Goal: Task Accomplishment & Management: Use online tool/utility

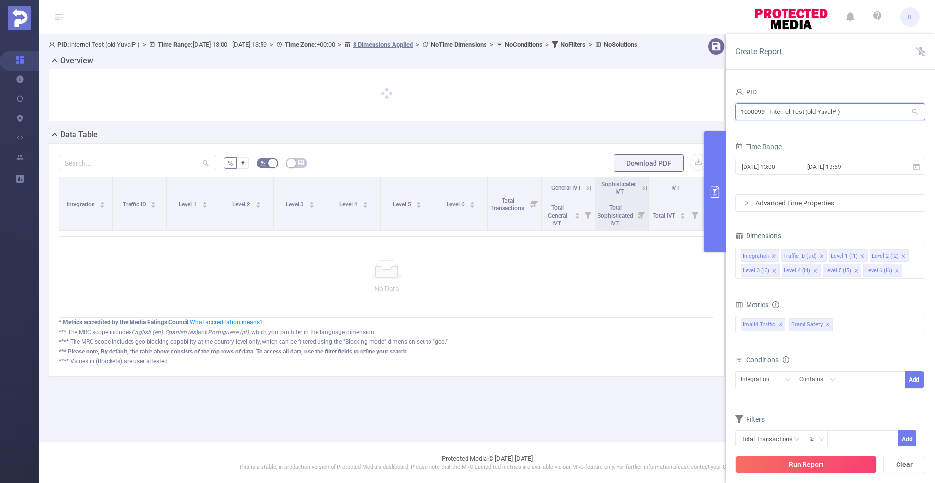
click at [789, 113] on input "1000099 - Internel Test (old YuvalP )" at bounding box center [830, 111] width 190 height 17
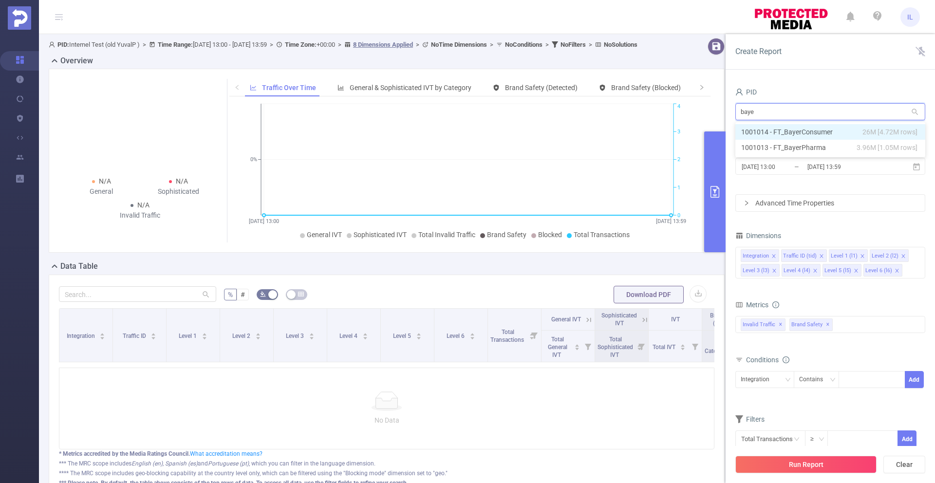
type input "bayer"
click at [840, 132] on li "1001014 - FT_BayerConsumer 26M [4.72M rows]" at bounding box center [830, 132] width 190 height 16
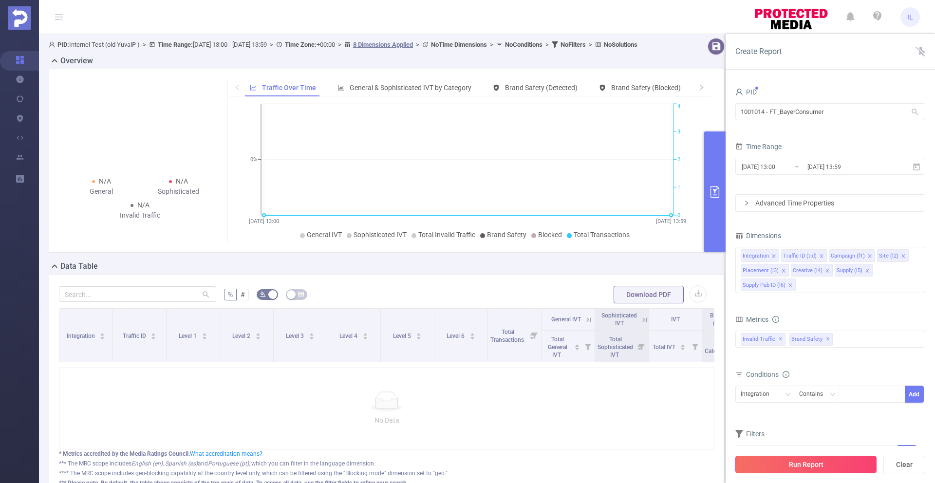
click at [833, 462] on button "Run Report" at bounding box center [805, 465] width 141 height 18
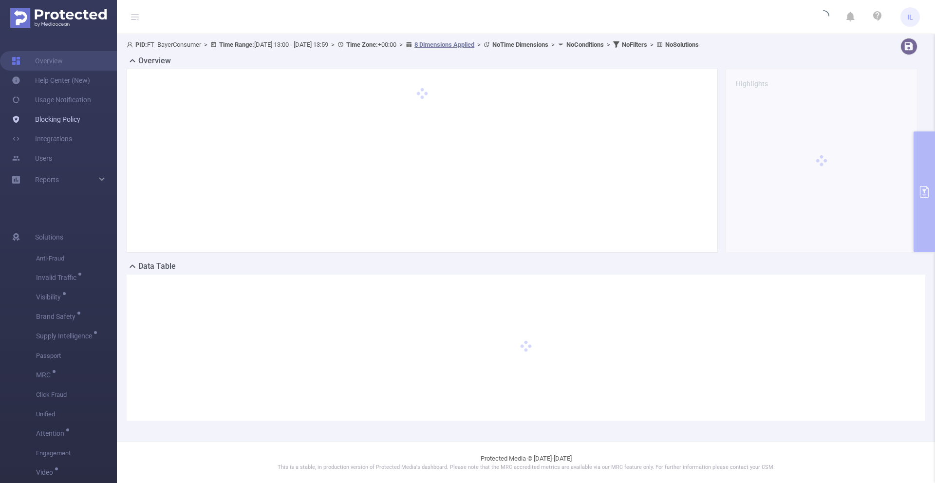
click at [47, 123] on link "Blocking Policy" at bounding box center [46, 119] width 69 height 19
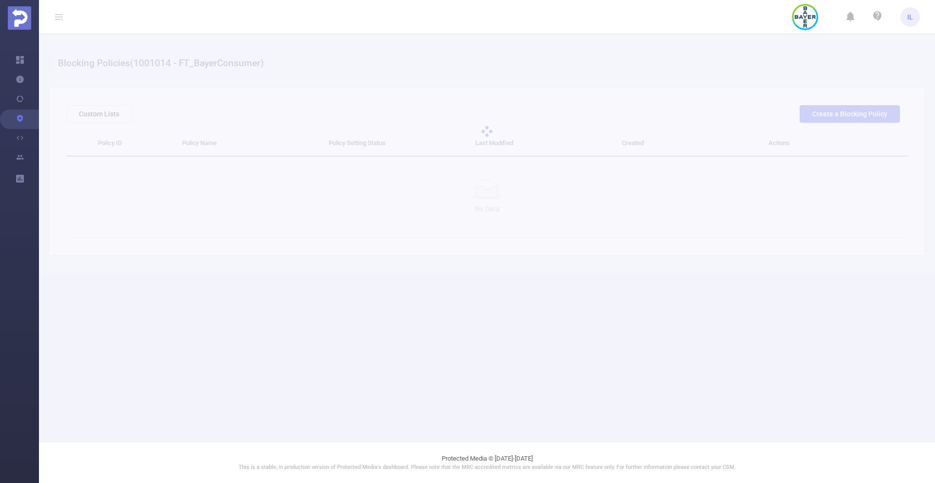
click at [496, 54] on div at bounding box center [487, 131] width 896 height 195
click at [485, 58] on div at bounding box center [487, 131] width 896 height 195
click at [485, 66] on div at bounding box center [487, 131] width 896 height 195
click at [681, 48] on div at bounding box center [487, 131] width 896 height 195
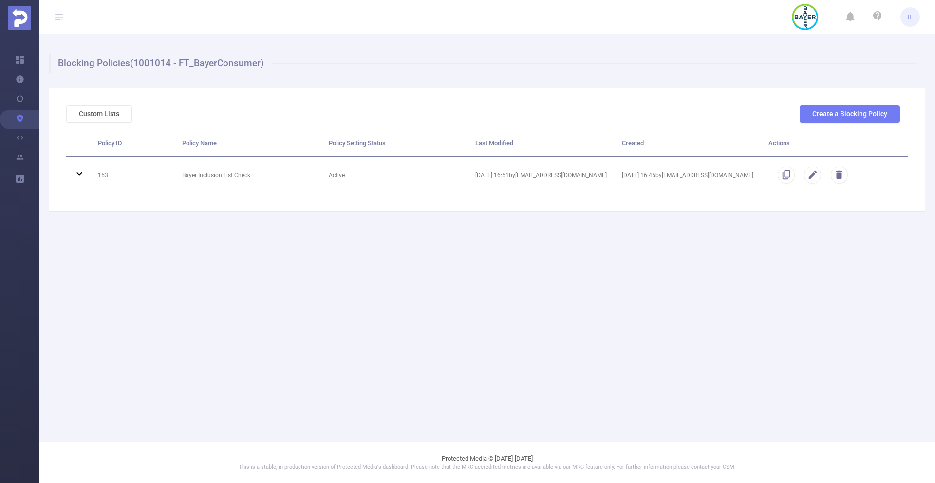
click at [439, 200] on div "Custom Lists Create a Blocking Policy Policy ID Policy Name Policy Setting Stat…" at bounding box center [487, 150] width 876 height 124
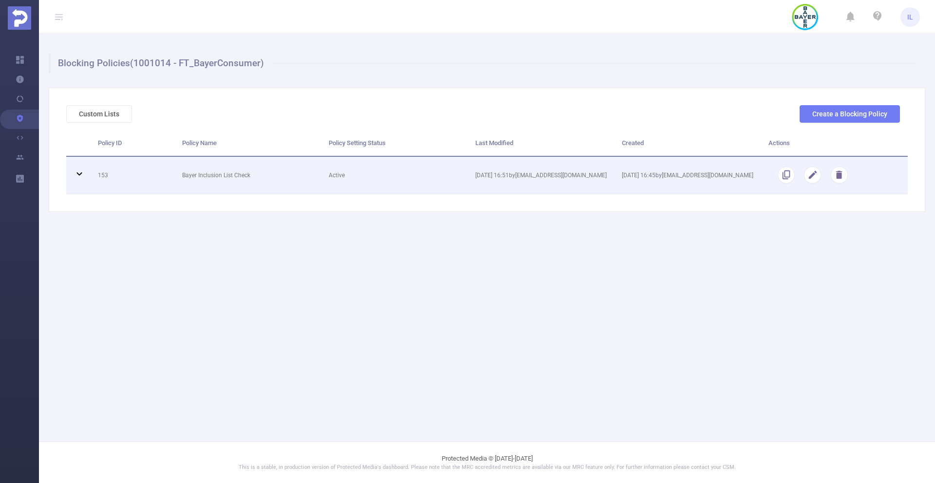
click at [439, 191] on td "Active" at bounding box center [394, 176] width 147 height 38
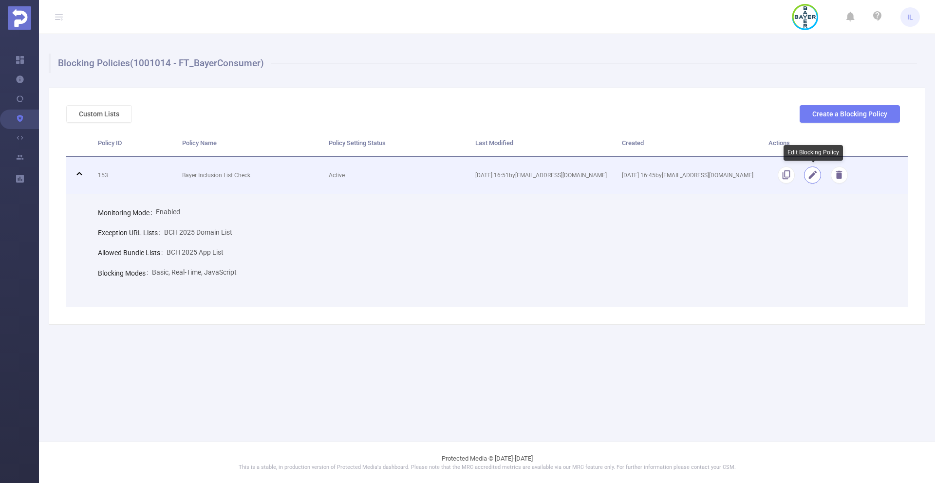
click at [813, 175] on button "button" at bounding box center [812, 175] width 17 height 17
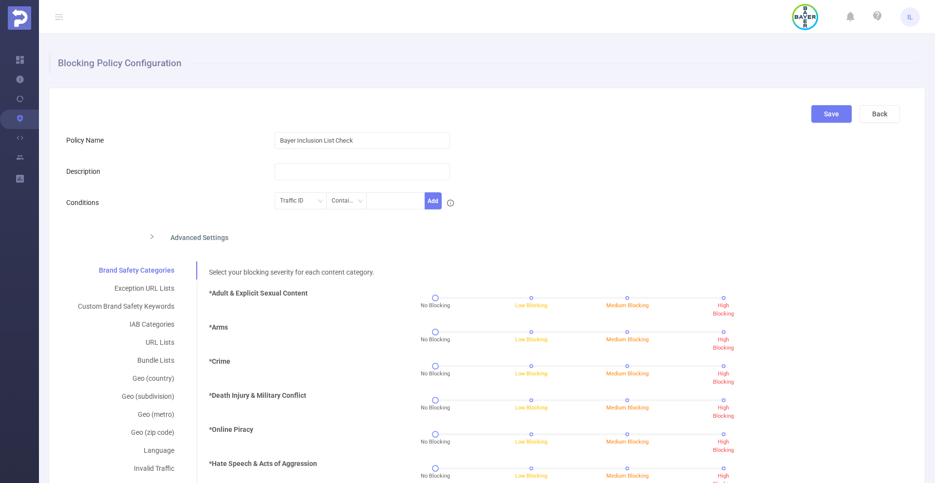
click at [189, 240] on div "Advanced Settings" at bounding box center [391, 236] width 500 height 20
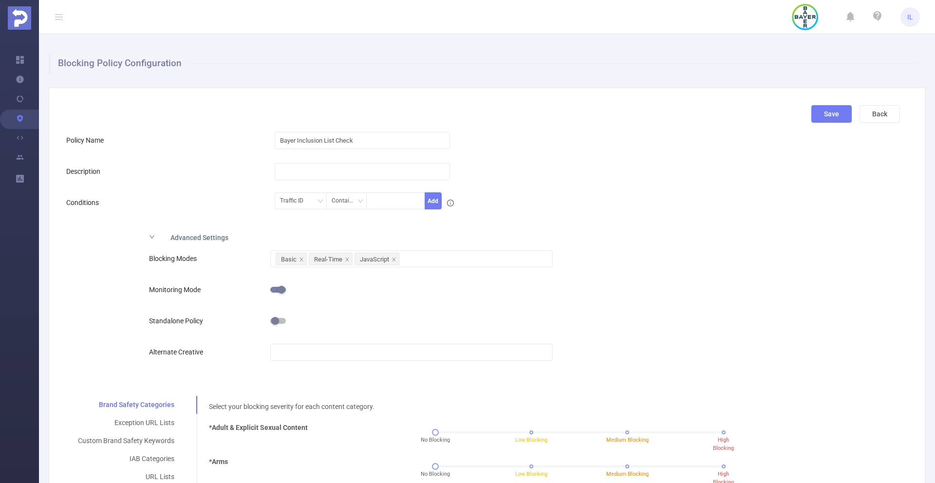
click at [191, 238] on div "Advanced Settings" at bounding box center [391, 236] width 500 height 20
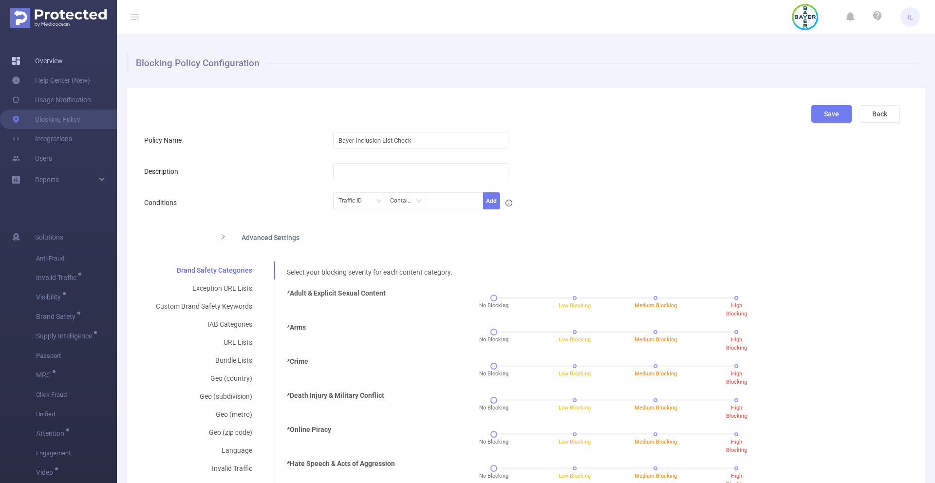
click at [60, 56] on link "Overview" at bounding box center [37, 60] width 51 height 19
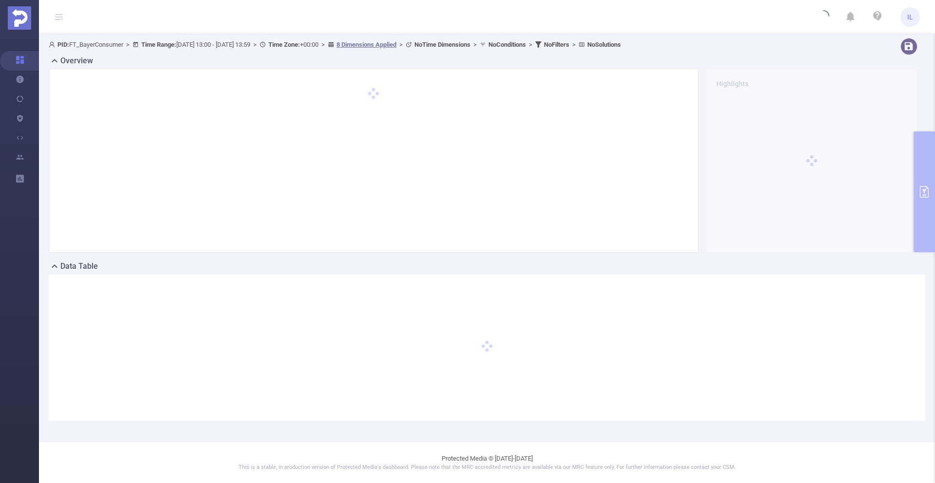
click at [922, 182] on div "Overview Highlights" at bounding box center [487, 157] width 876 height 205
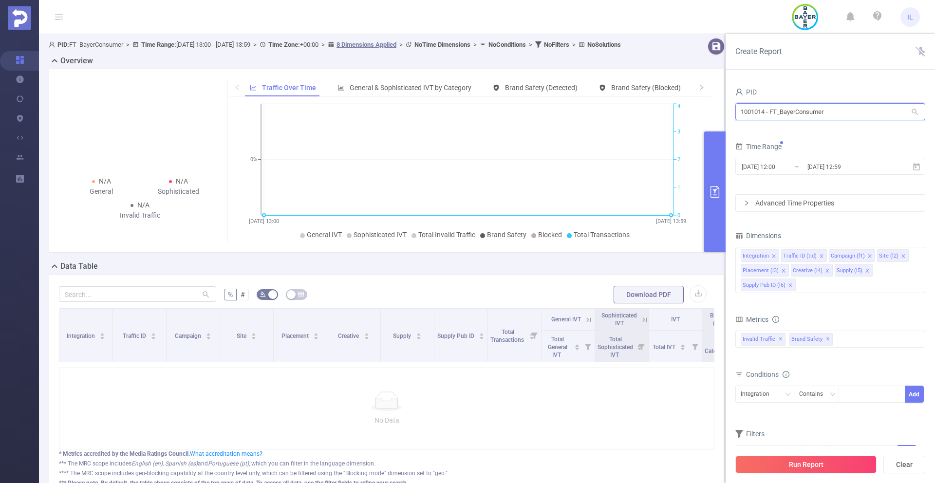
click at [838, 108] on input "1001014 - FT_BayerConsumer" at bounding box center [830, 111] width 190 height 17
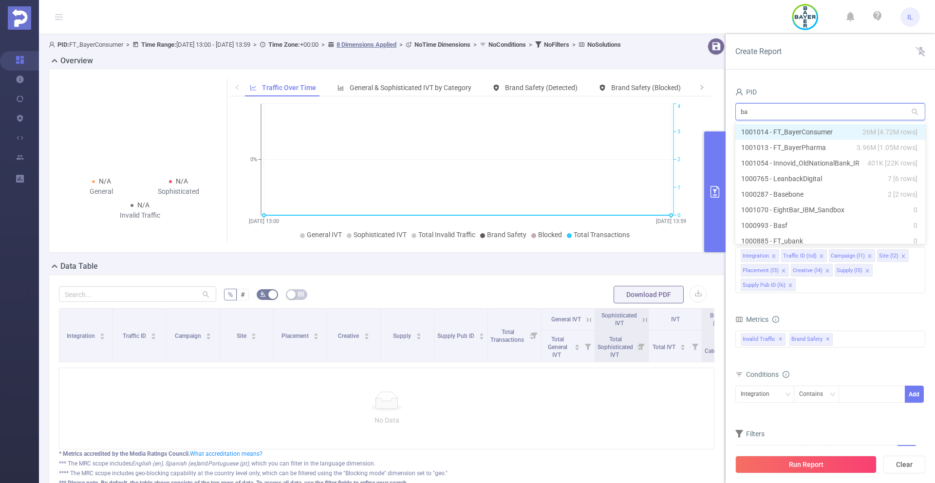
type input "bay"
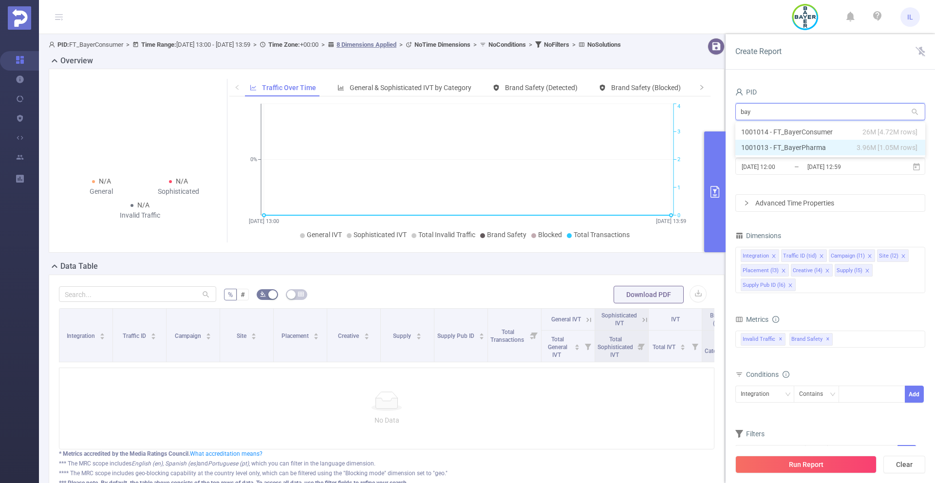
click at [838, 148] on li "1001013 - FT_BayerPharma 3.96M [1.05M rows]" at bounding box center [830, 148] width 190 height 16
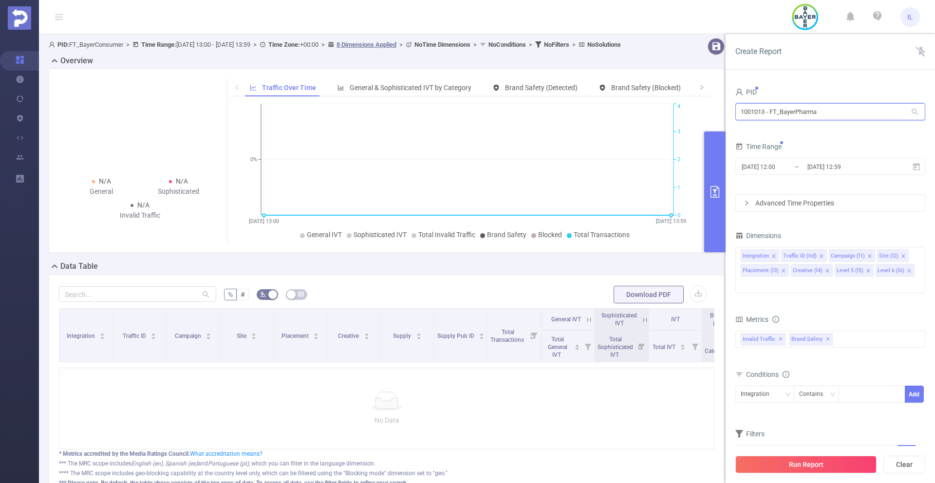
click at [835, 117] on input "1001013 - FT_BayerPharma" at bounding box center [830, 111] width 190 height 17
click at [852, 133] on li "1001013 - FT_BayerPharma 3.96M [1.05M rows]" at bounding box center [830, 132] width 190 height 16
click at [829, 459] on button "Run Report" at bounding box center [805, 465] width 141 height 18
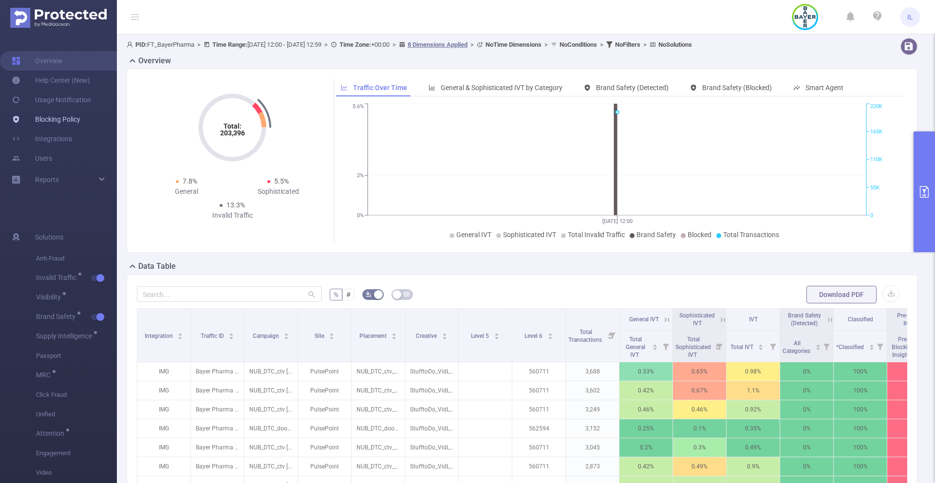
click at [56, 120] on link "Blocking Policy" at bounding box center [46, 119] width 69 height 19
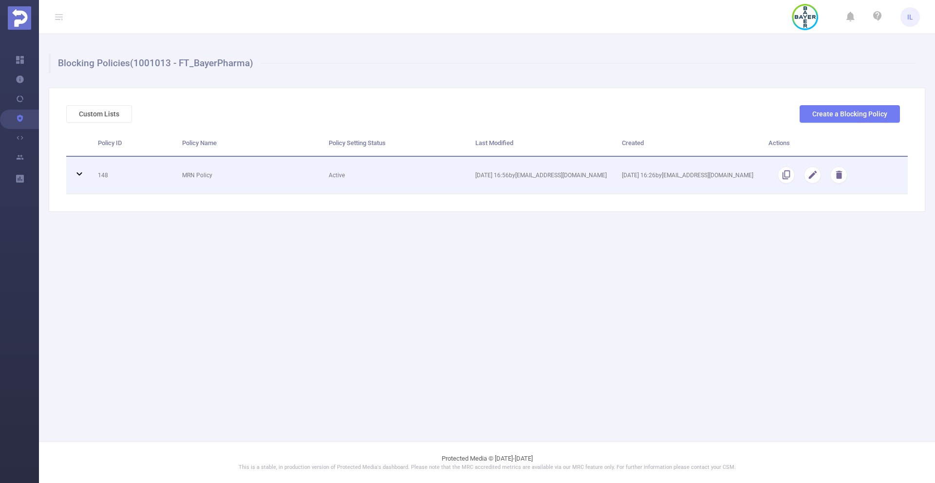
click at [425, 183] on td "Active" at bounding box center [394, 176] width 147 height 38
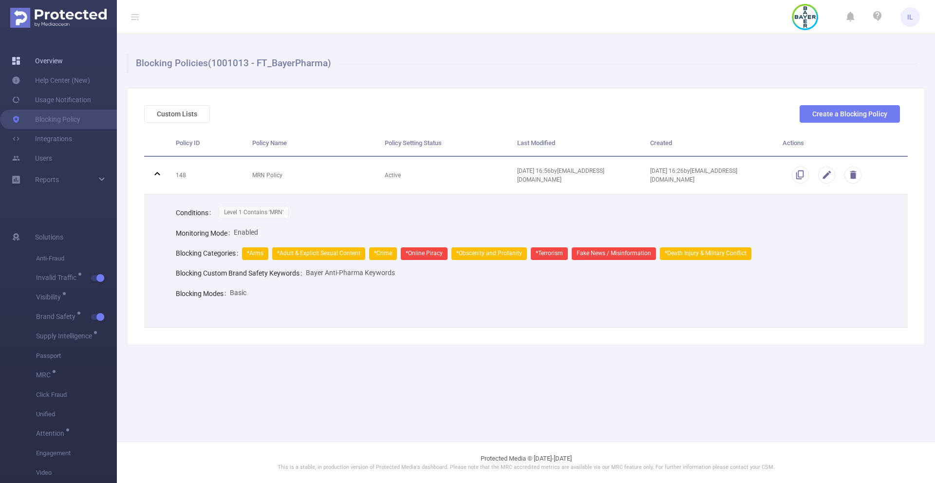
click at [42, 61] on link "Overview" at bounding box center [37, 60] width 51 height 19
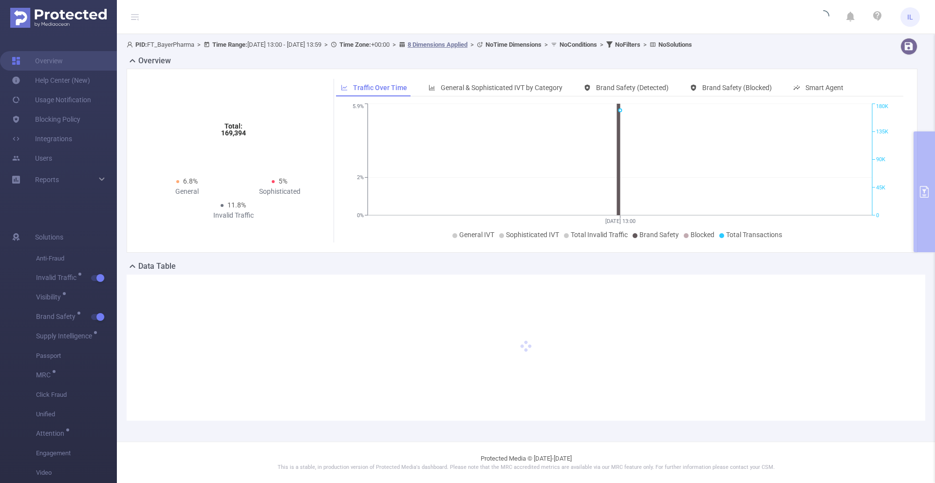
type input "[DATE] 13:00"
type input "[DATE] 13:59"
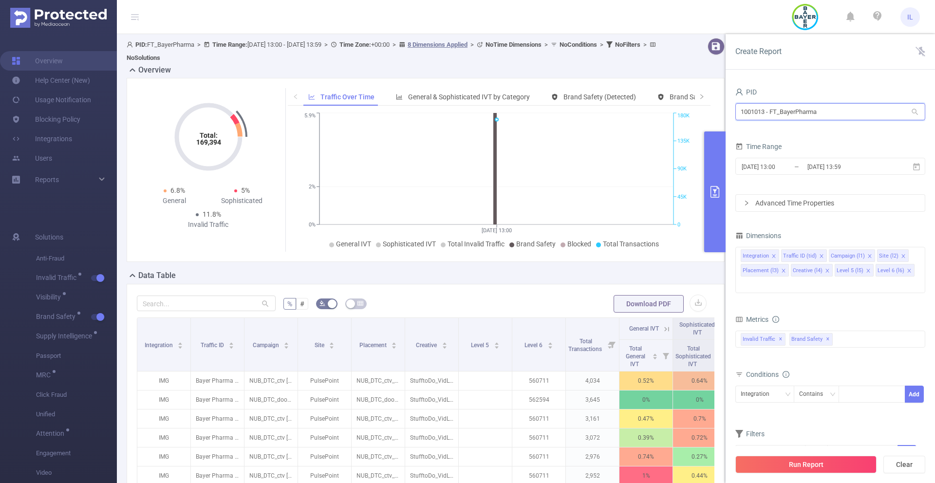
click at [829, 117] on input "1001013 - FT_BayerPharma" at bounding box center [830, 111] width 190 height 17
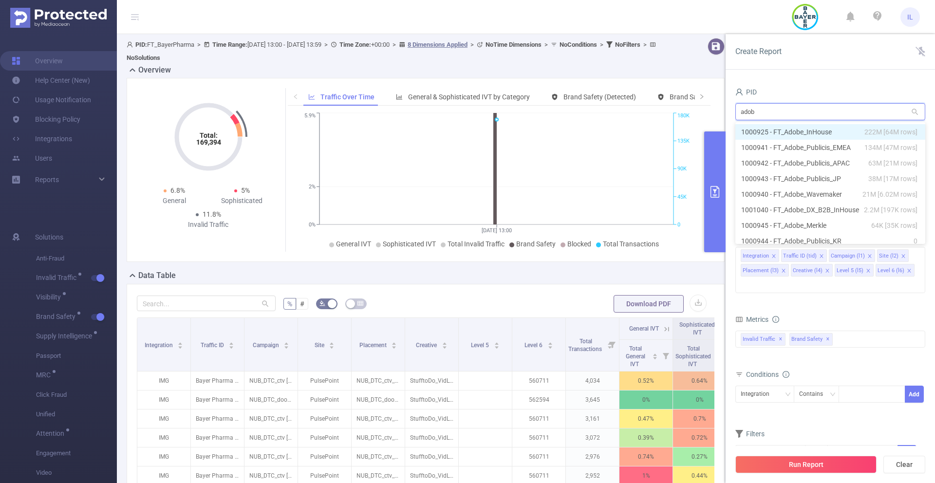
type input "adobe"
click at [815, 130] on li "1000925 - FT_Adobe_InHouse 222M [64M rows]" at bounding box center [830, 132] width 190 height 16
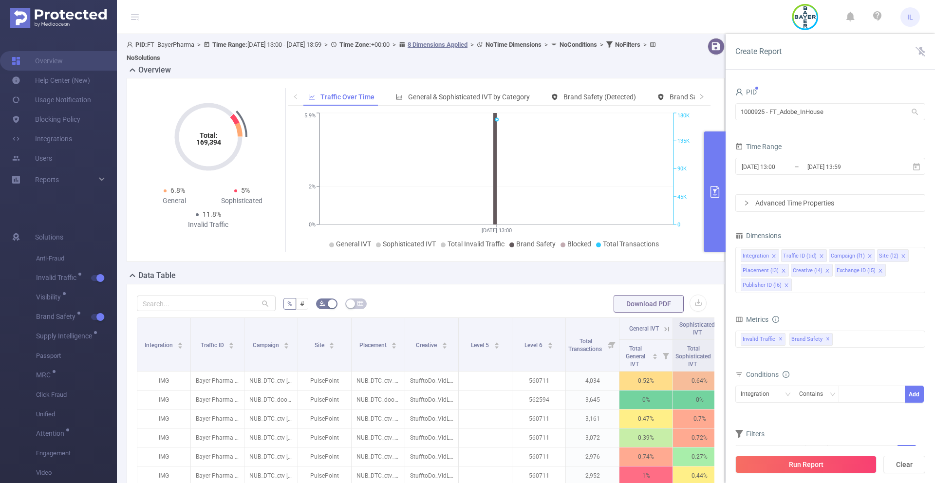
click at [829, 156] on div "[DATE] 13:00 _ [DATE] 13:59" at bounding box center [830, 167] width 190 height 23
click at [829, 170] on input "[DATE] 13:59" at bounding box center [845, 166] width 79 height 13
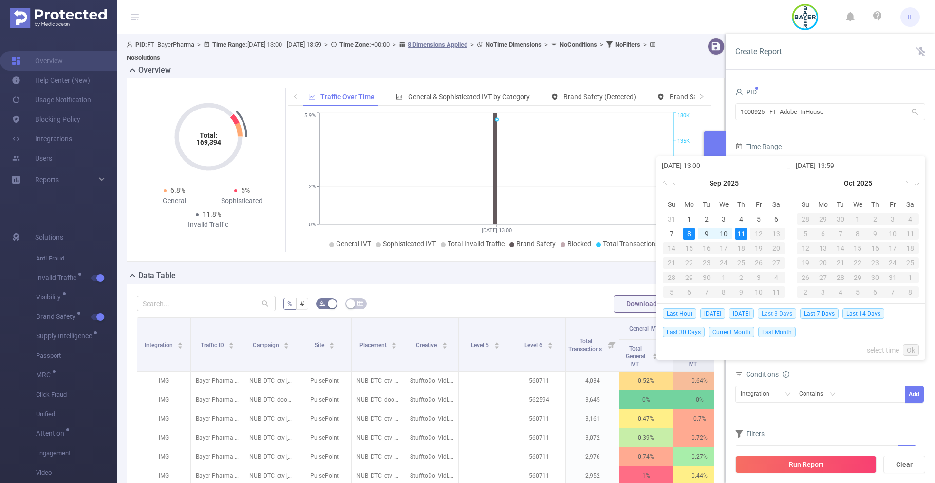
click at [794, 316] on span "Last 3 Days" at bounding box center [777, 313] width 38 height 11
type input "[DATE] 00:00"
type input "[DATE] 23:59"
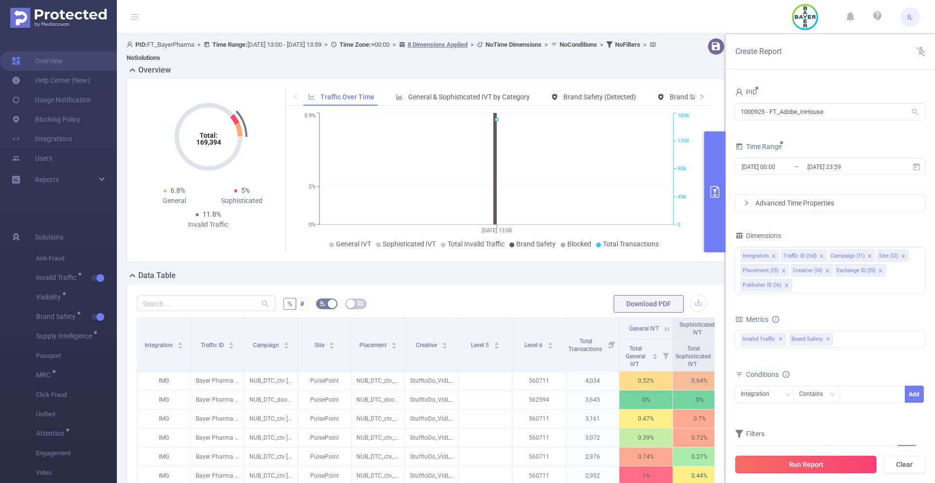
click at [828, 467] on button "Run Report" at bounding box center [805, 465] width 141 height 18
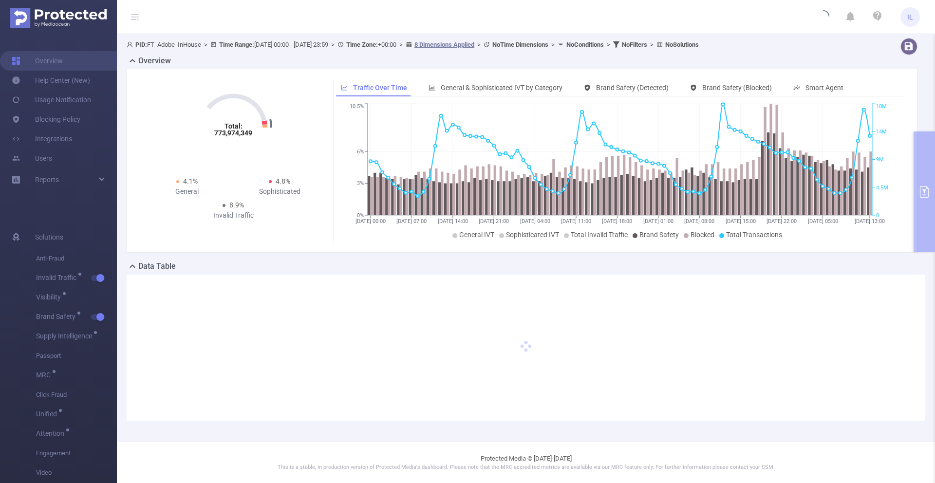
click at [922, 163] on section "PID: FT_Adobe_InHouse > Time Range: [DATE] 00:00 - [DATE] 23:59 > Time Zone: +0…" at bounding box center [526, 237] width 818 height 406
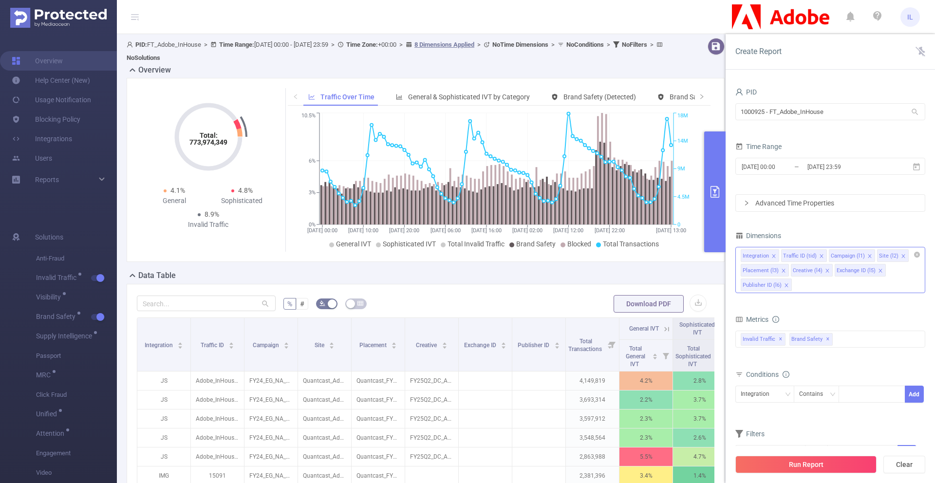
click at [878, 271] on icon "icon: close" at bounding box center [879, 270] width 3 height 3
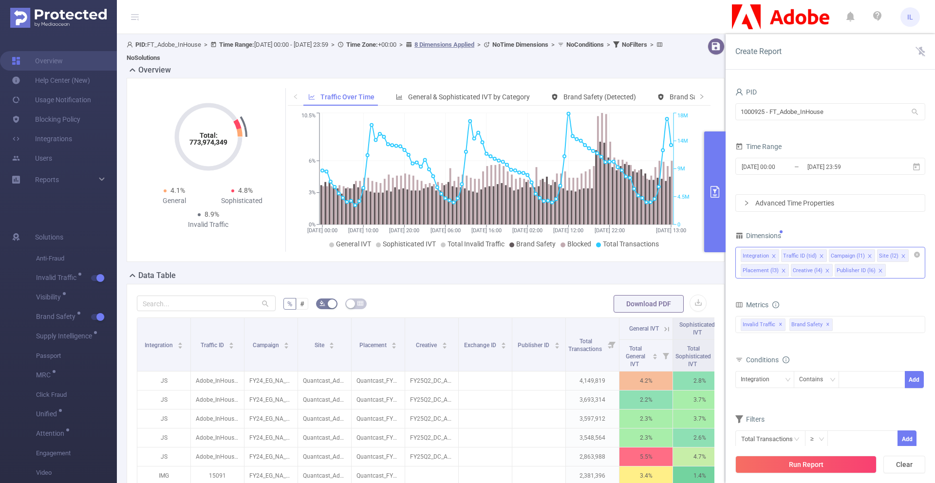
click at [901, 255] on icon "icon: close" at bounding box center [902, 255] width 3 height 3
click at [878, 269] on icon "icon: close" at bounding box center [880, 270] width 5 height 5
click at [868, 256] on icon "icon: close" at bounding box center [869, 255] width 3 height 3
click at [780, 268] on icon "icon: close" at bounding box center [777, 270] width 5 height 5
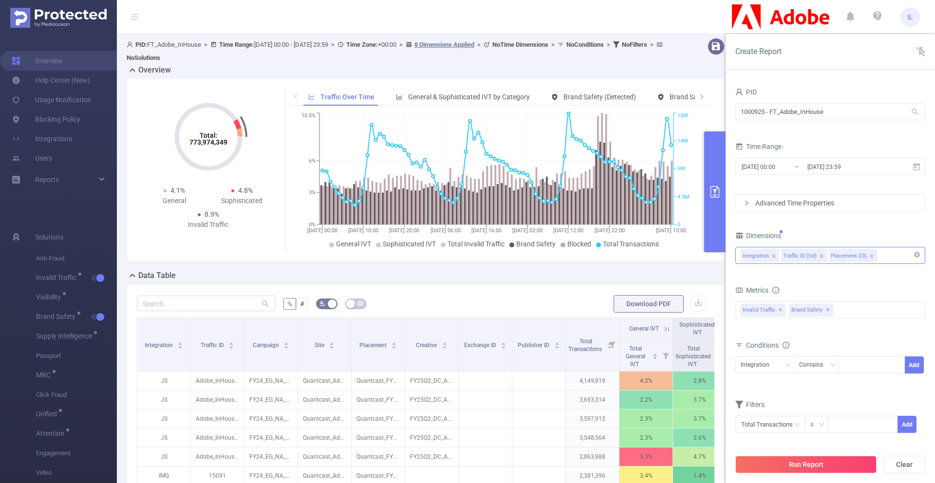
click at [870, 256] on icon "icon: close" at bounding box center [871, 255] width 3 height 3
click at [819, 255] on icon "icon: close" at bounding box center [821, 256] width 5 height 5
click at [823, 260] on div "Integration Traffic ID (tid)" at bounding box center [830, 255] width 179 height 16
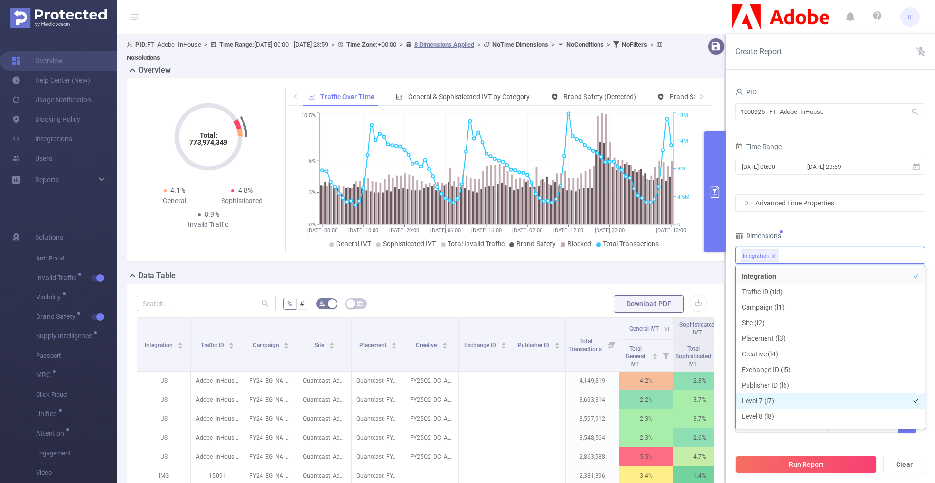
scroll to position [278, 0]
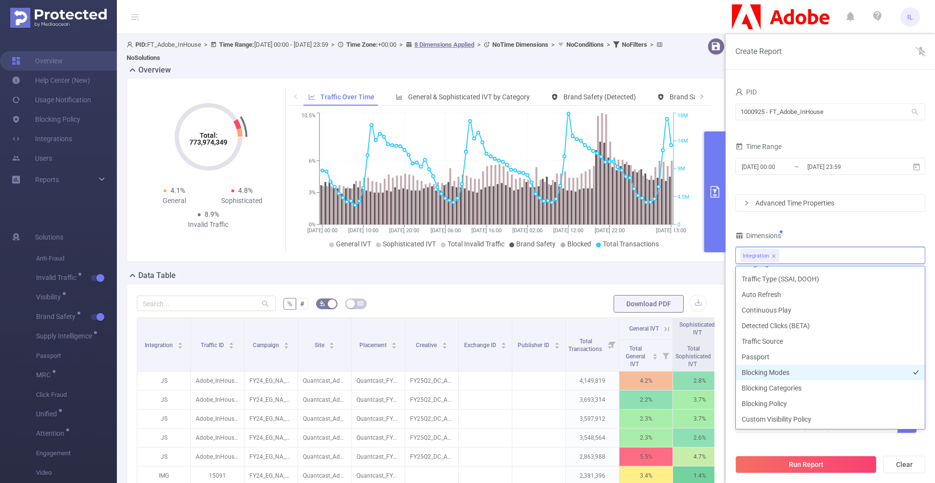
click at [783, 372] on li "Blocking Modes" at bounding box center [830, 373] width 189 height 16
click at [818, 442] on div "Filters Total Transactions ≥ Add" at bounding box center [830, 422] width 190 height 48
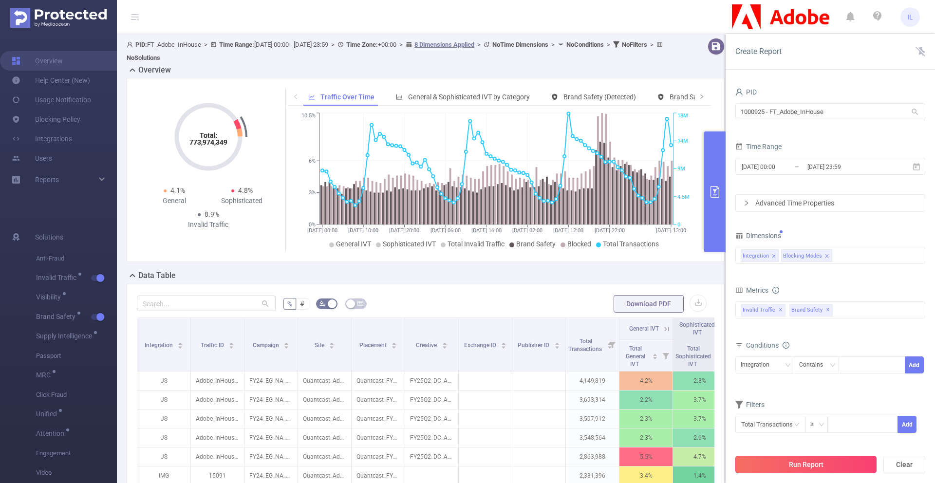
click at [829, 465] on button "Run Report" at bounding box center [805, 465] width 141 height 18
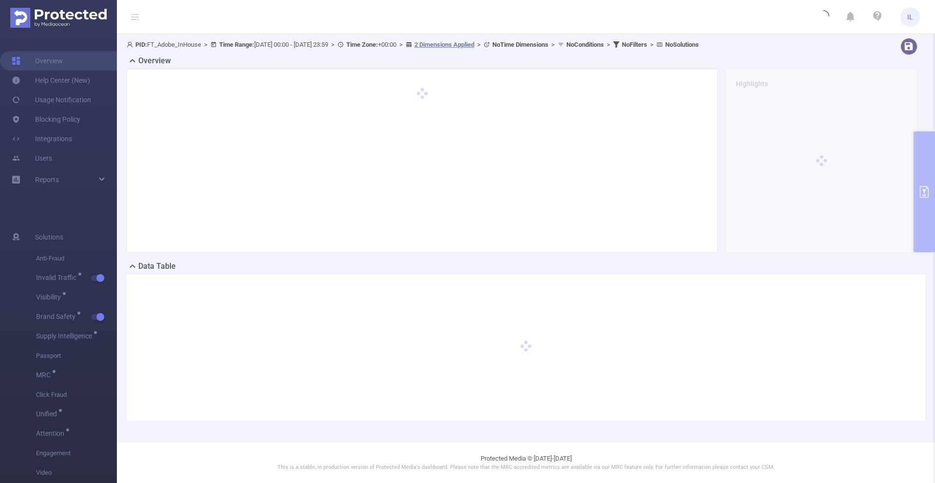
click at [924, 186] on div "Overview Highlights" at bounding box center [526, 157] width 799 height 205
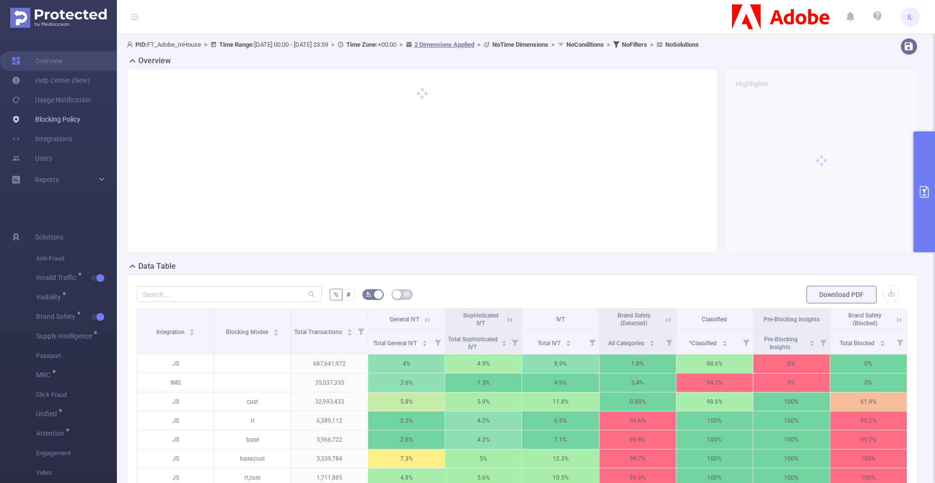
click at [60, 120] on link "Blocking Policy" at bounding box center [46, 119] width 69 height 19
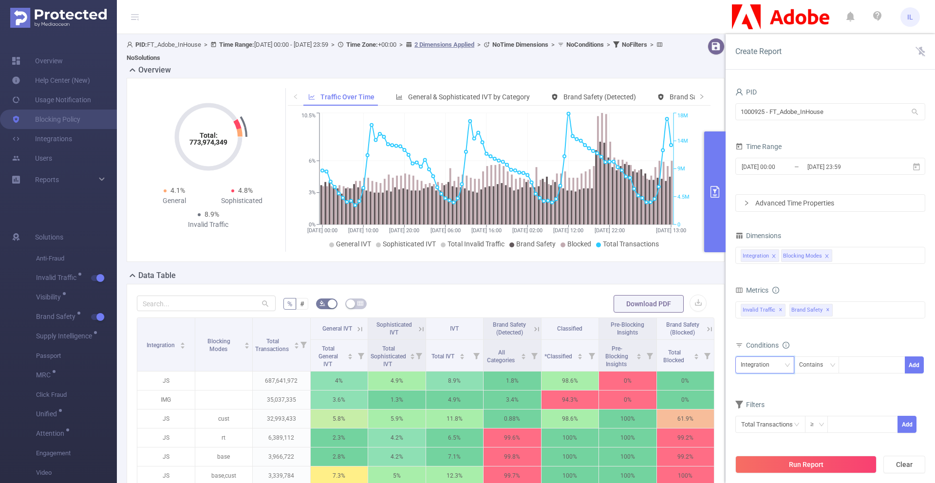
click at [778, 361] on div "Integration" at bounding box center [765, 365] width 48 height 16
click at [772, 400] on li "Blocking Modes" at bounding box center [764, 401] width 59 height 16
click at [851, 368] on div at bounding box center [872, 365] width 56 height 16
type input "cust"
click at [848, 381] on li "cust" at bounding box center [871, 385] width 67 height 16
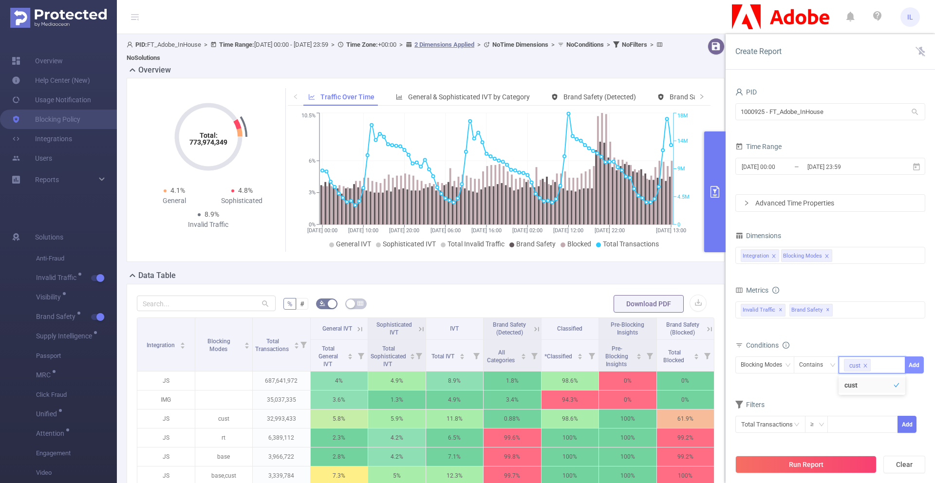
click at [914, 363] on button "Add" at bounding box center [914, 364] width 19 height 17
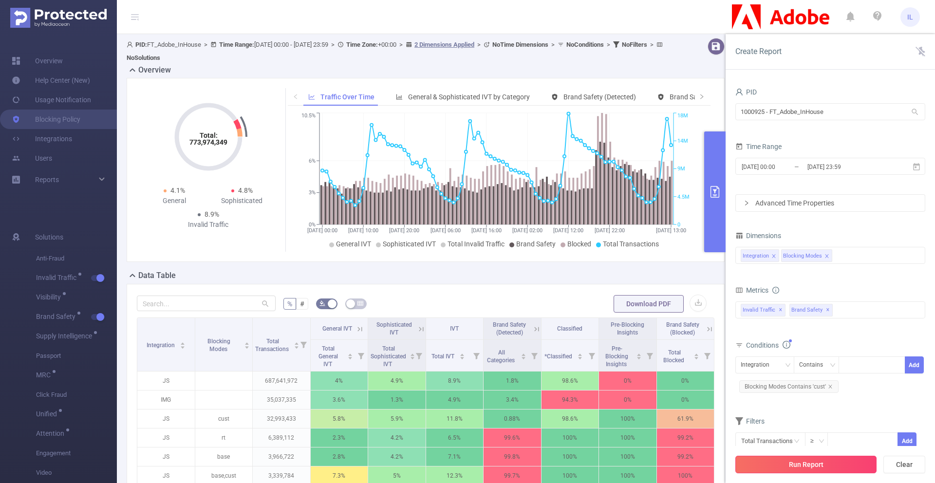
click at [816, 463] on button "Run Report" at bounding box center [805, 465] width 141 height 18
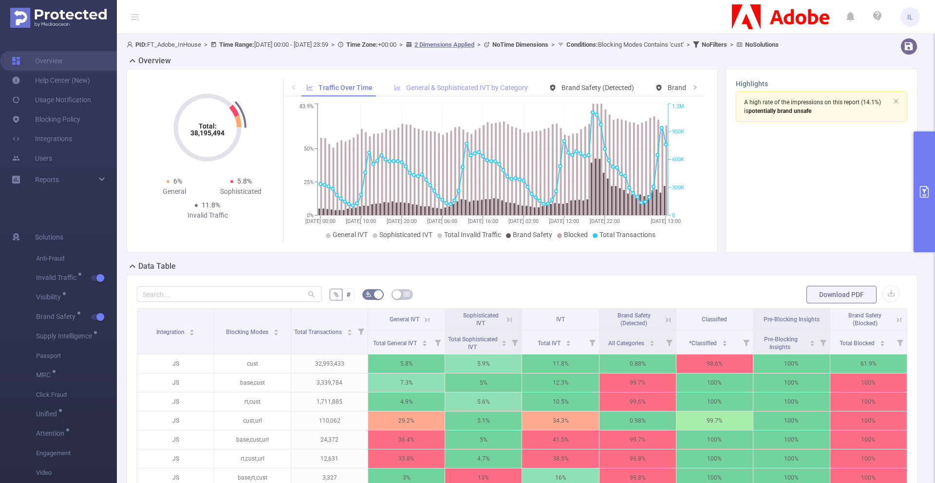
click at [491, 92] on span "General & Sophisticated IVT by Category" at bounding box center [467, 88] width 122 height 8
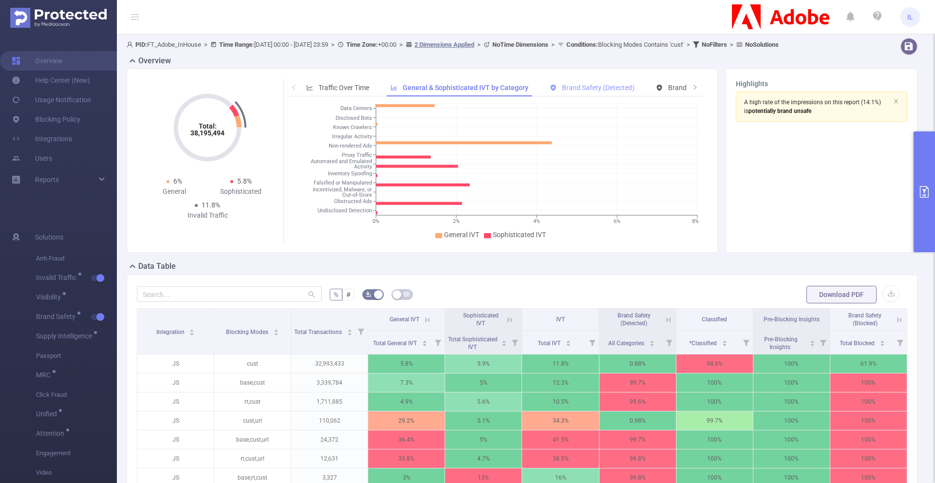
click at [579, 92] on span "Brand Safety (Detected)" at bounding box center [598, 88] width 73 height 8
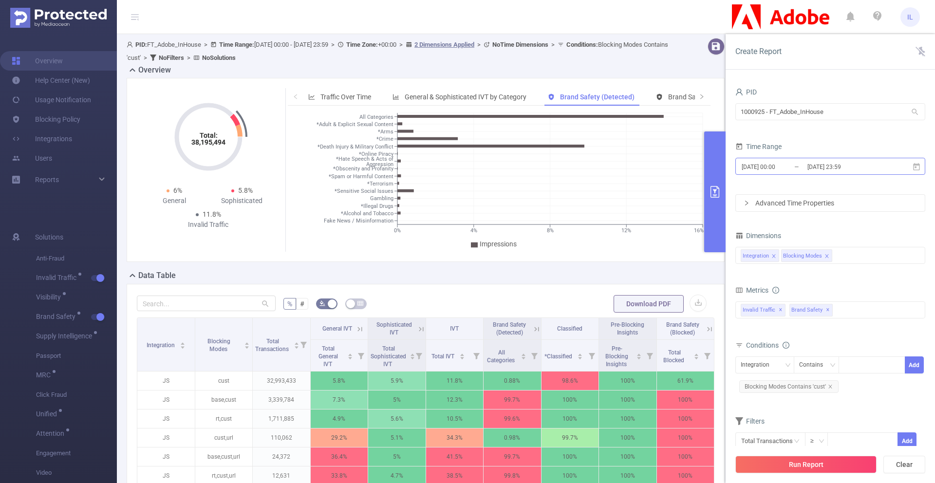
click at [920, 166] on span "[DATE] 00:00 _ [DATE] 23:59" at bounding box center [830, 166] width 190 height 17
click at [831, 112] on input "1000925 - FT_Adobe_InHouse" at bounding box center [830, 111] width 190 height 17
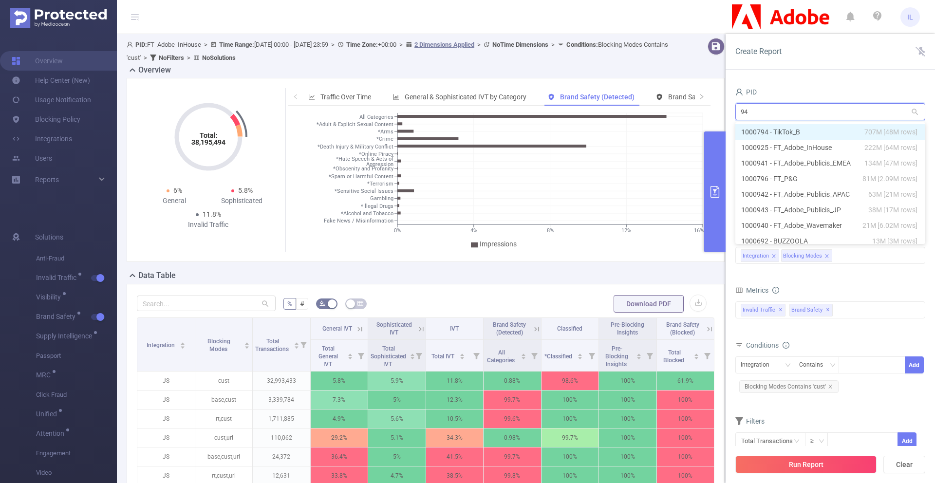
type input "941"
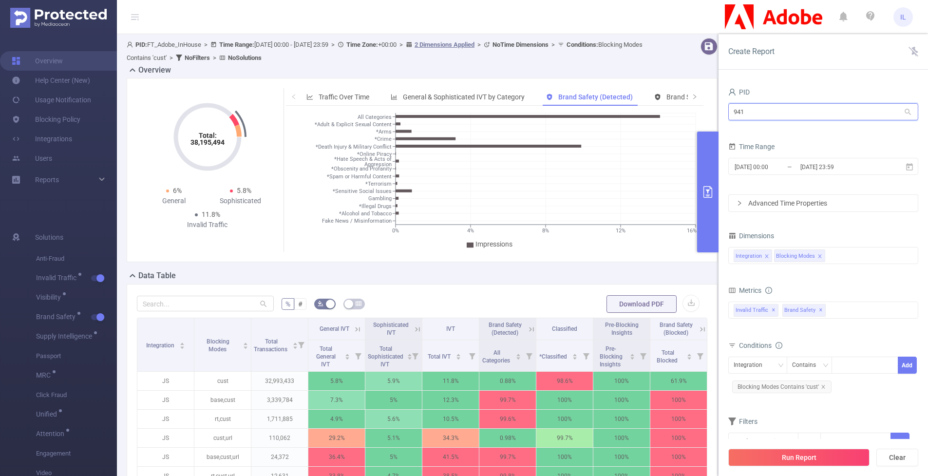
click at [779, 109] on input "941" at bounding box center [823, 111] width 190 height 17
click at [775, 111] on input "941" at bounding box center [823, 111] width 190 height 17
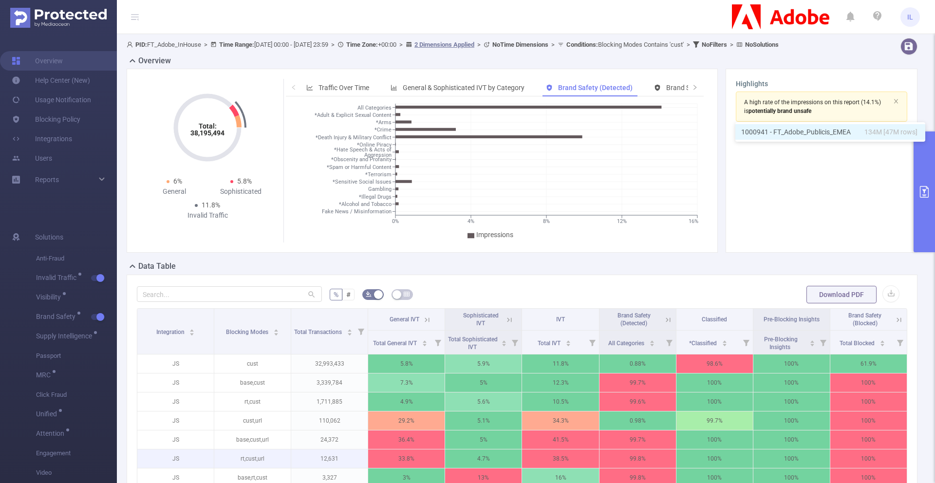
type input "941"
click at [178, 44] on span "PID: FT_Adobe_InHouse > Time Range: [DATE] 00:00 - [DATE] 23:59 > Time Zone: +0…" at bounding box center [453, 44] width 652 height 7
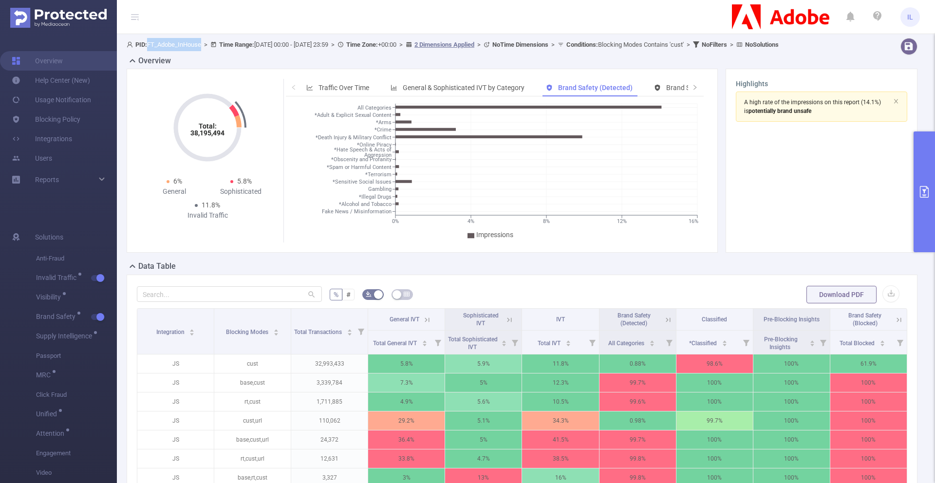
click at [178, 44] on span "PID: FT_Adobe_InHouse > Time Range: [DATE] 00:00 - [DATE] 23:59 > Time Zone: +0…" at bounding box center [453, 44] width 652 height 7
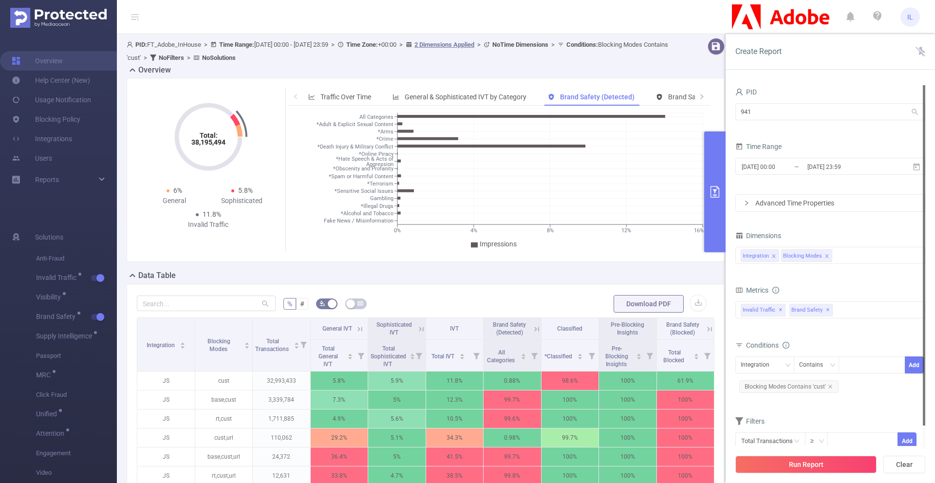
click at [925, 153] on div "PID 941 941 Time Range [DATE] 00:00 _ [DATE] 23:59 Advanced Time Properties Dim…" at bounding box center [830, 287] width 209 height 425
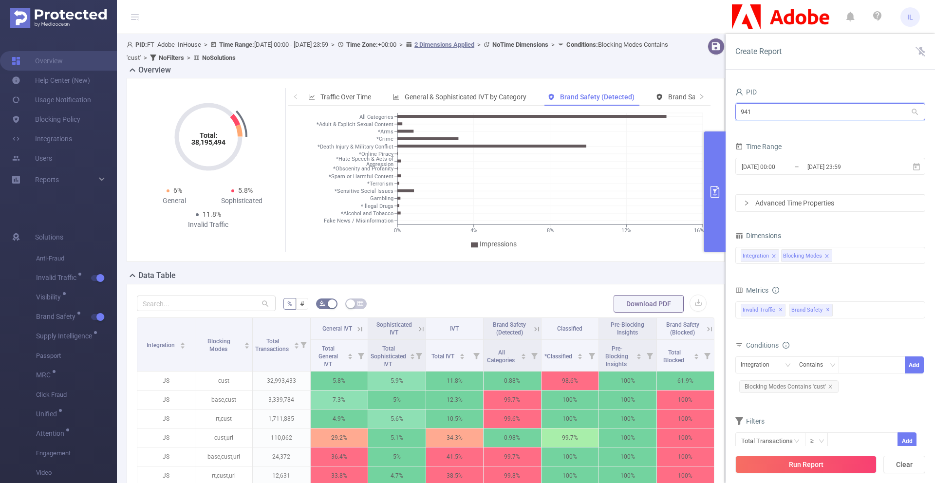
click at [807, 112] on input "941" at bounding box center [830, 111] width 190 height 17
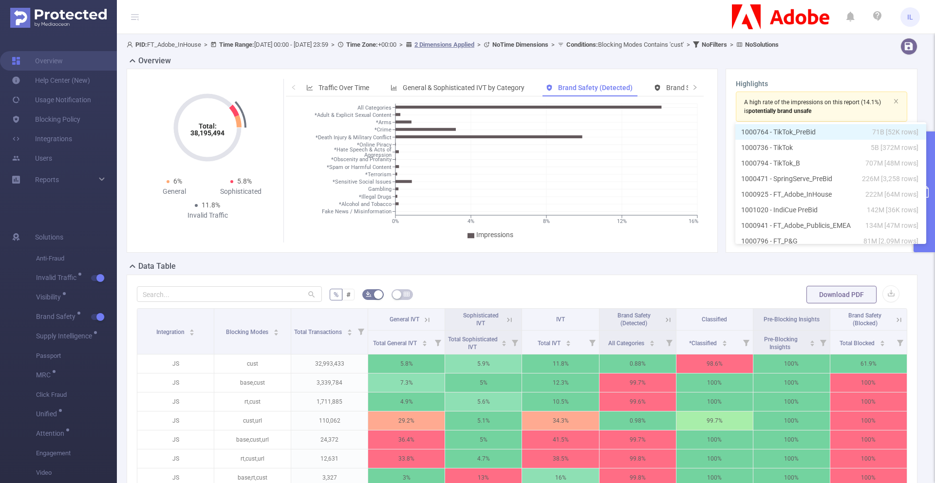
click at [186, 44] on span "PID: FT_Adobe_InHouse > Time Range: [DATE] 00:00 - [DATE] 23:59 > Time Zone: +0…" at bounding box center [453, 44] width 652 height 7
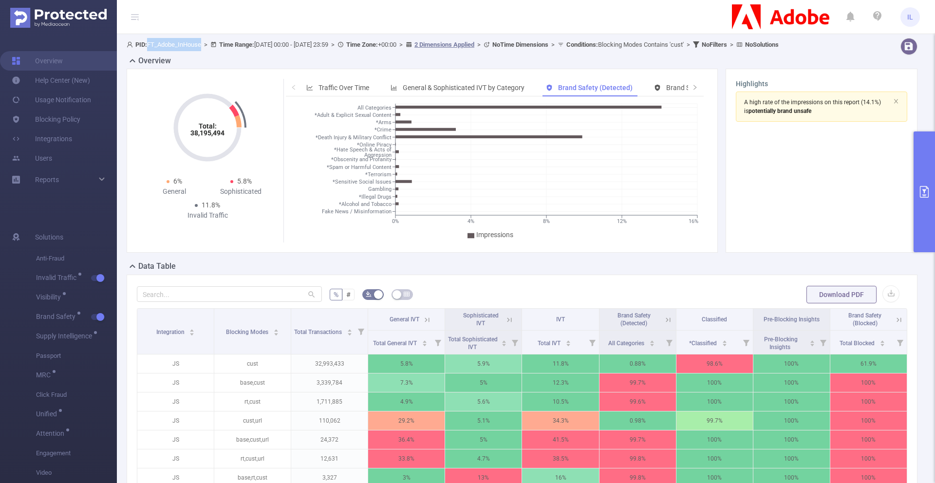
copy span "FT_Adobe_InHouse"
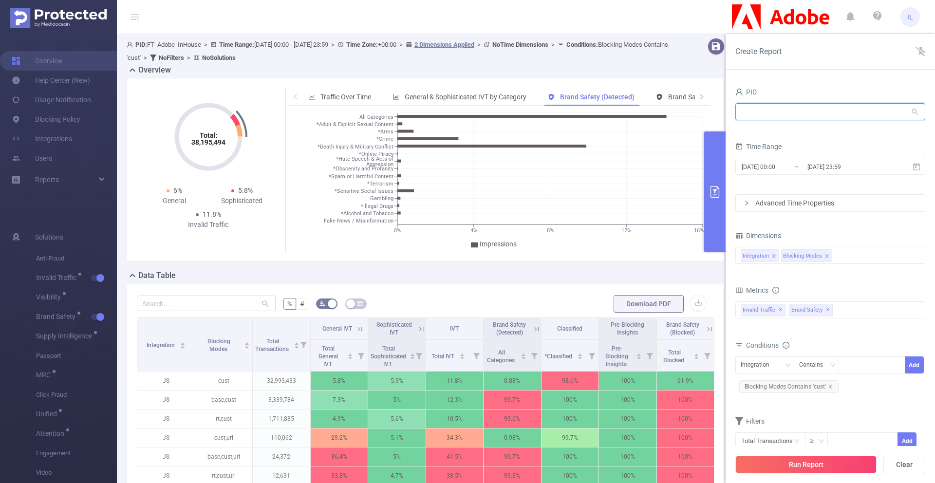
click at [822, 110] on input "text" at bounding box center [830, 111] width 190 height 17
paste input "FT_Adobe_InHouse"
click at [757, 130] on li "1000925 - FT_Adobe_InHouse 222M [64M rows]" at bounding box center [830, 132] width 190 height 16
click at [759, 110] on input "1000925 - FT_Adobe_InHouse" at bounding box center [830, 111] width 190 height 17
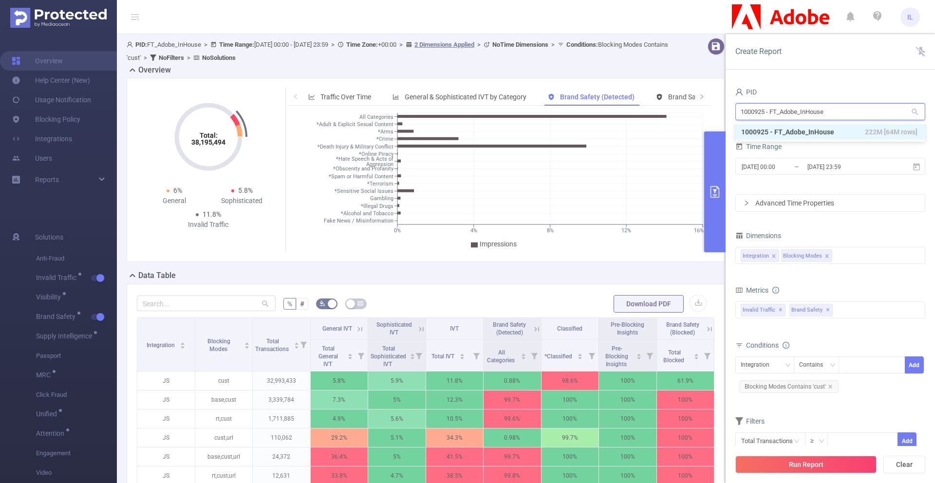
type input "1000925 - FT_Adobe_InHouse"
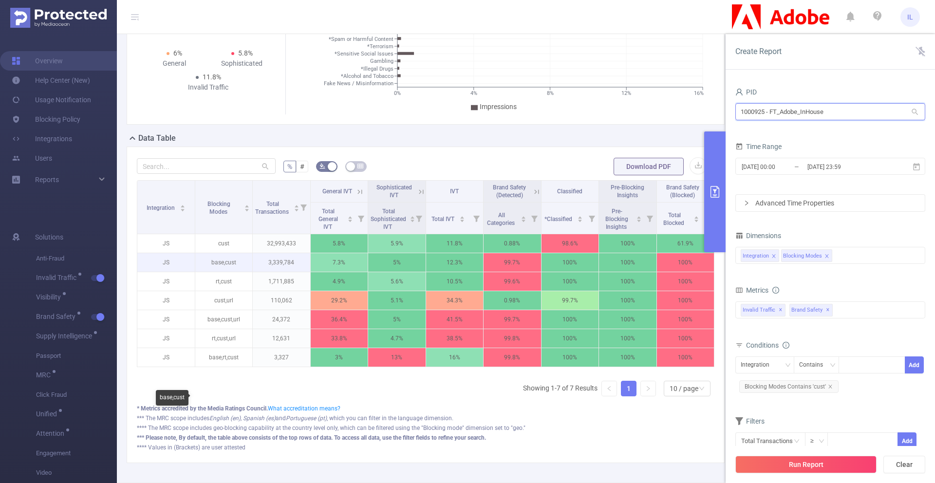
scroll to position [138, 0]
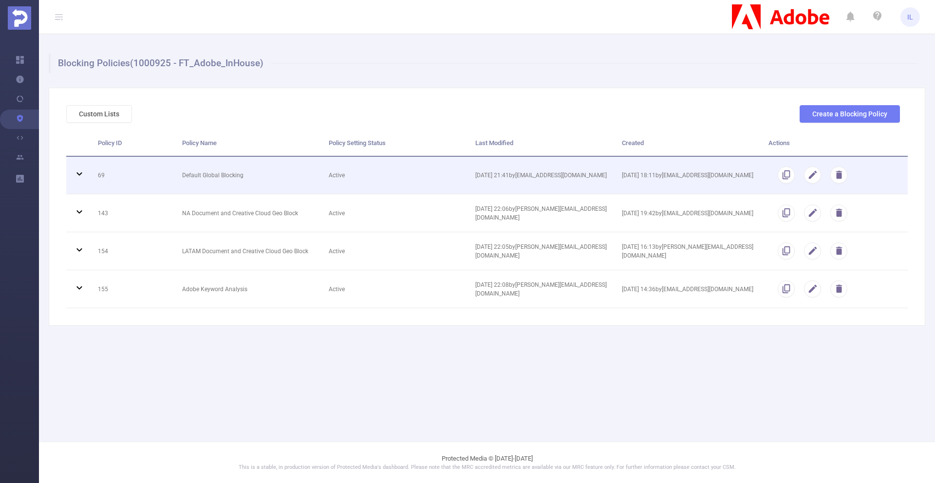
click at [406, 171] on td "Active" at bounding box center [394, 176] width 147 height 38
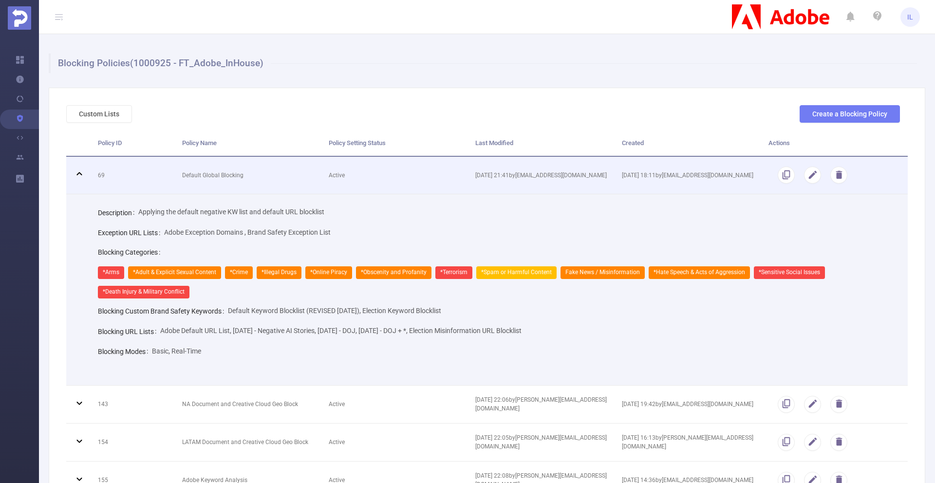
click at [405, 173] on td "Active" at bounding box center [394, 176] width 147 height 38
